Goal: Find specific page/section: Find specific page/section

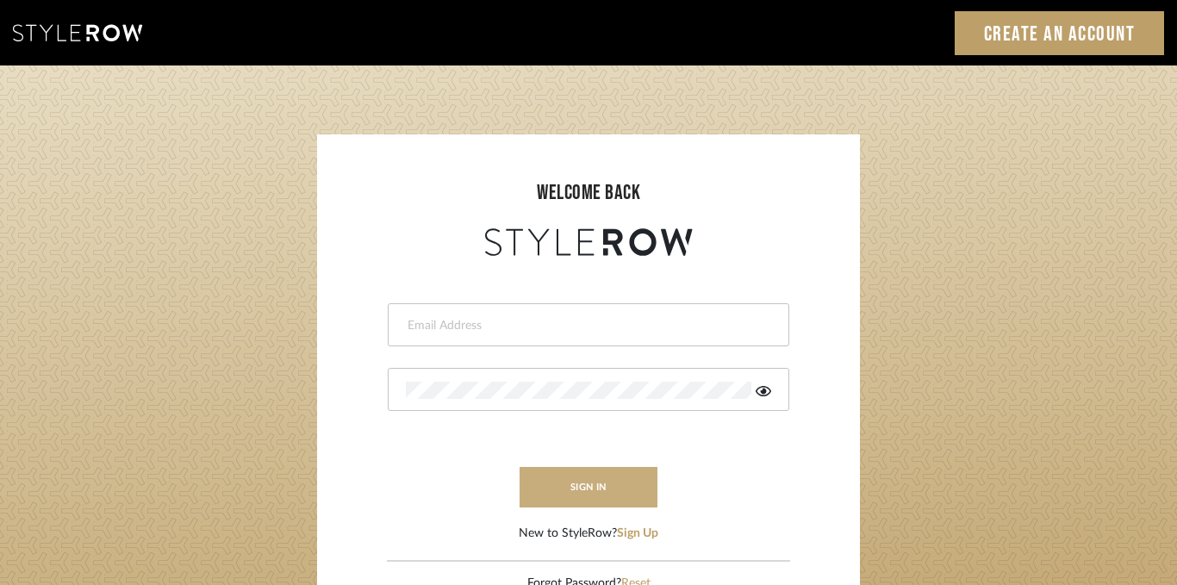
type input "[PERSON_NAME][EMAIL_ADDRESS][DOMAIN_NAME]"
click at [581, 494] on button "sign in" at bounding box center [588, 487] width 138 height 40
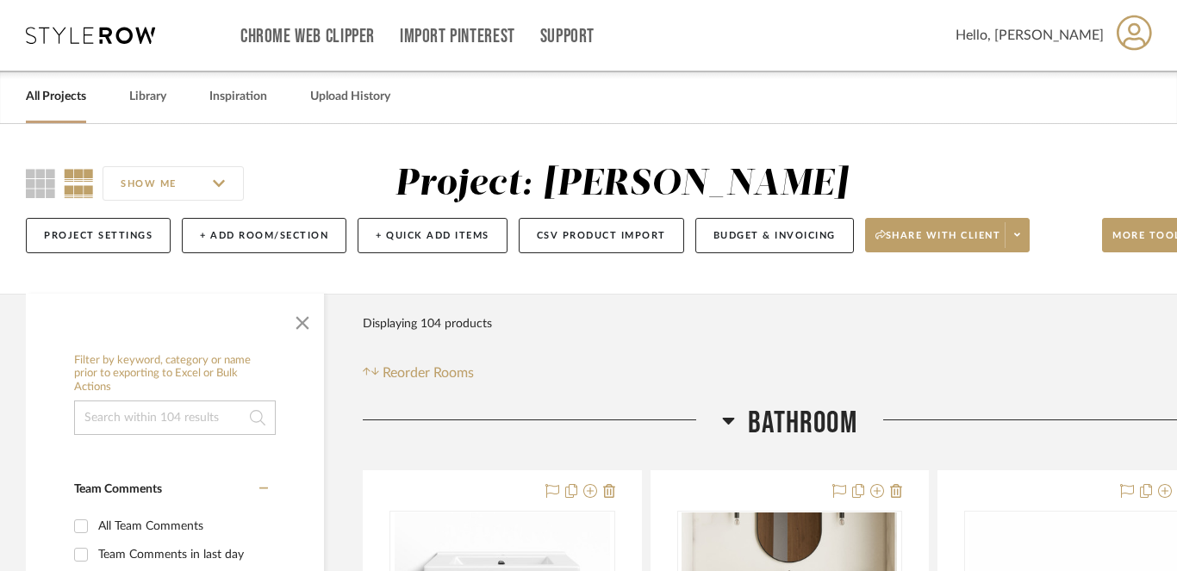
click at [55, 98] on link "All Projects" at bounding box center [56, 96] width 60 height 23
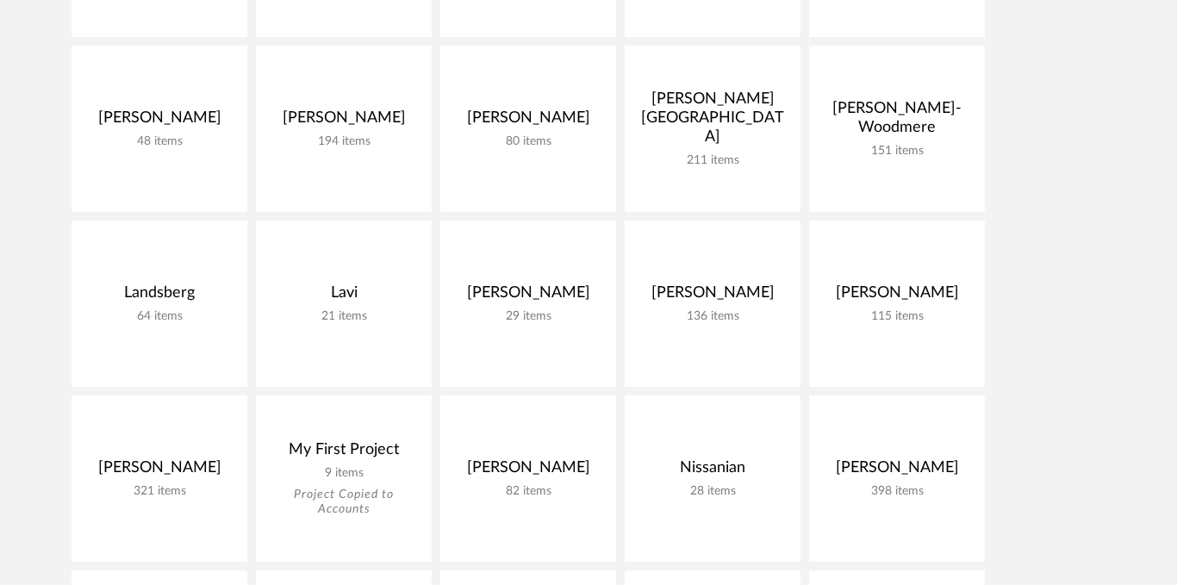
scroll to position [1608, 0]
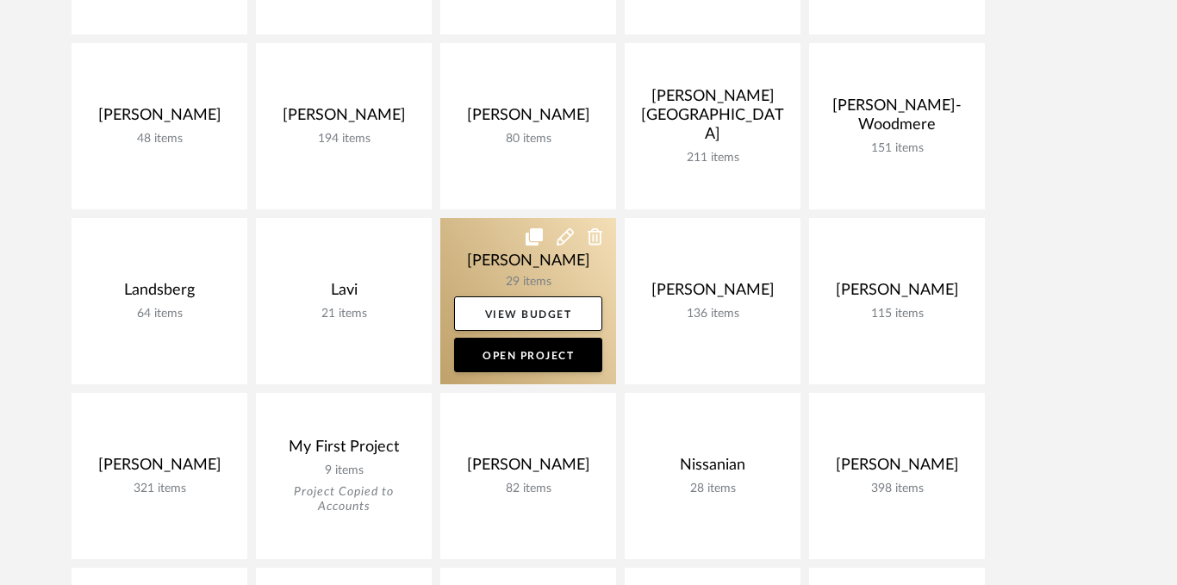
click at [481, 268] on link at bounding box center [528, 301] width 176 height 166
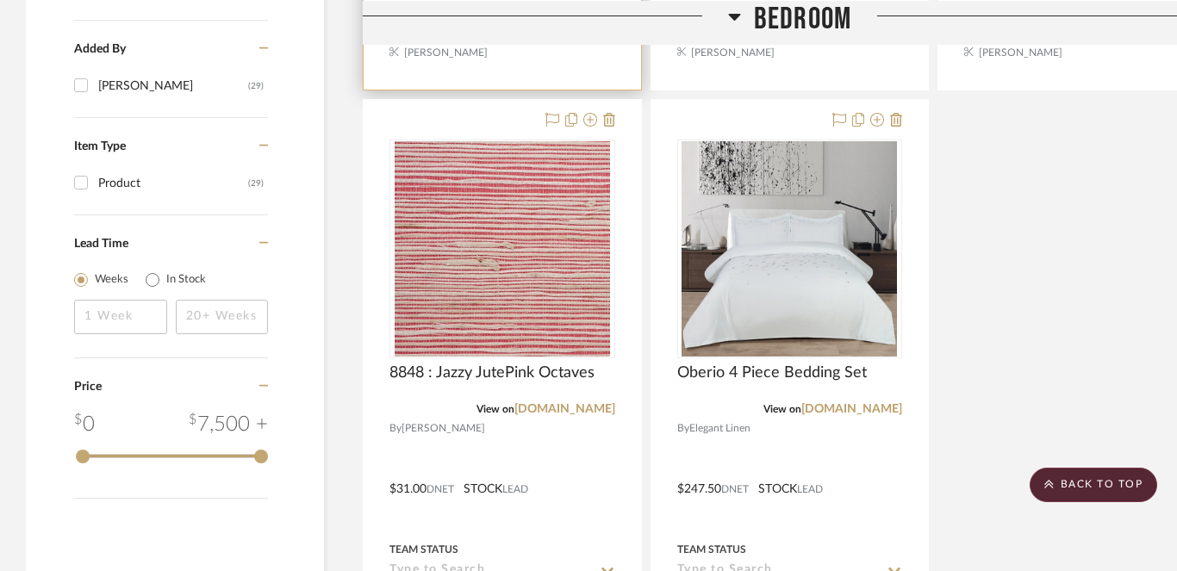
scroll to position [2362, 0]
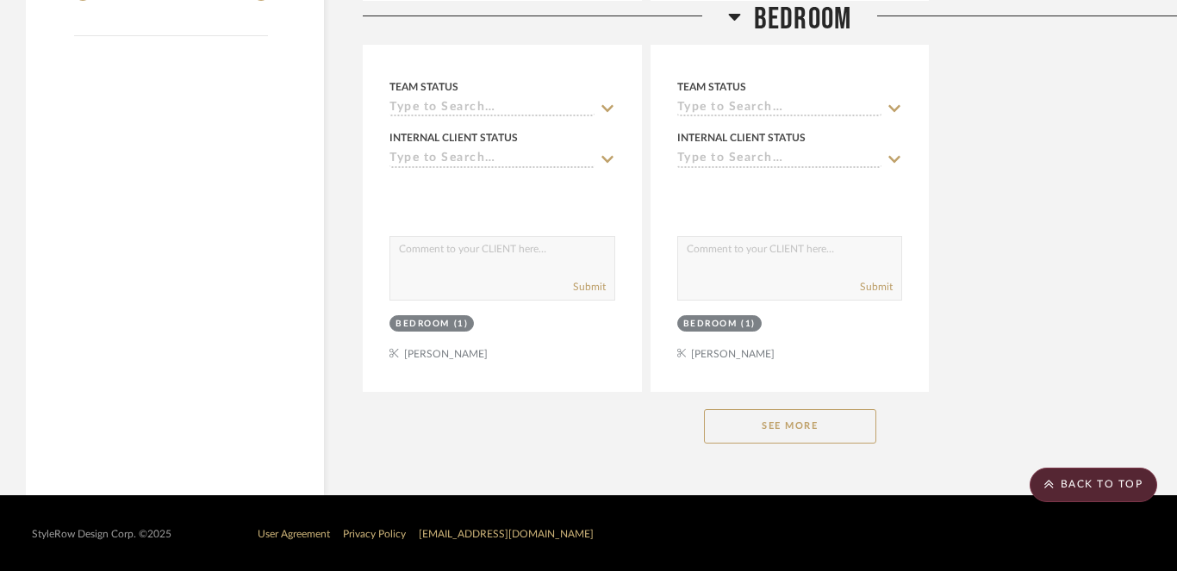
click at [722, 419] on button "See More" at bounding box center [790, 426] width 172 height 34
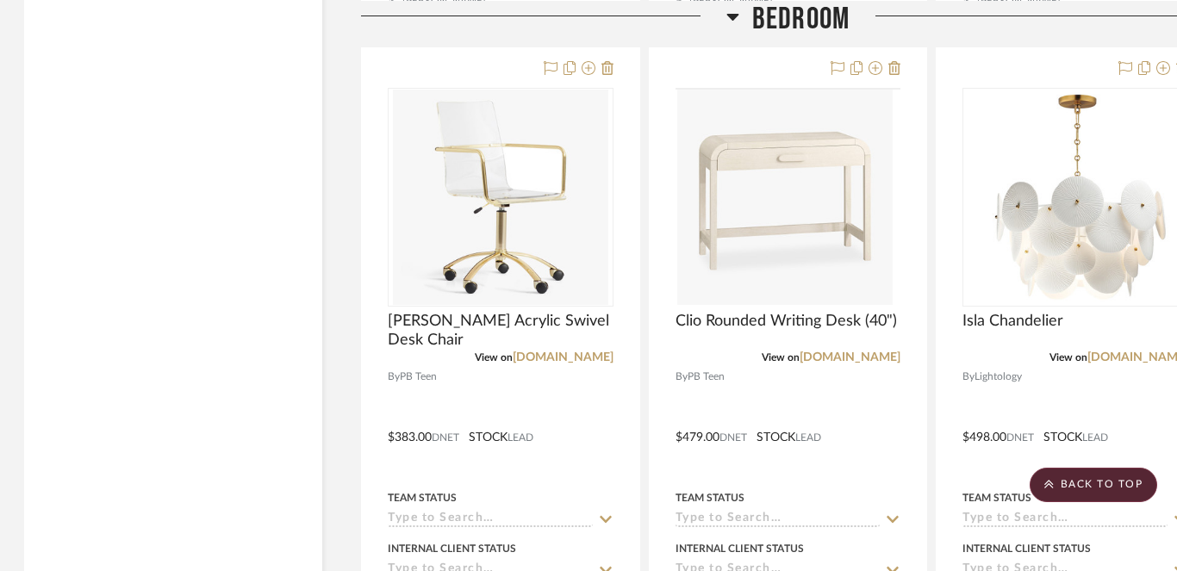
scroll to position [4937, 2]
